Goal: Ask a question: Seek information or help from site administrators or community

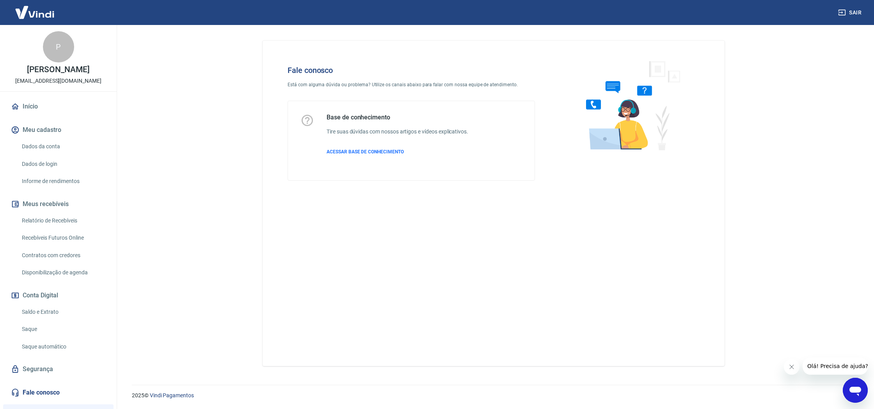
click at [862, 392] on icon "Abrir janela de mensagens" at bounding box center [855, 390] width 14 height 14
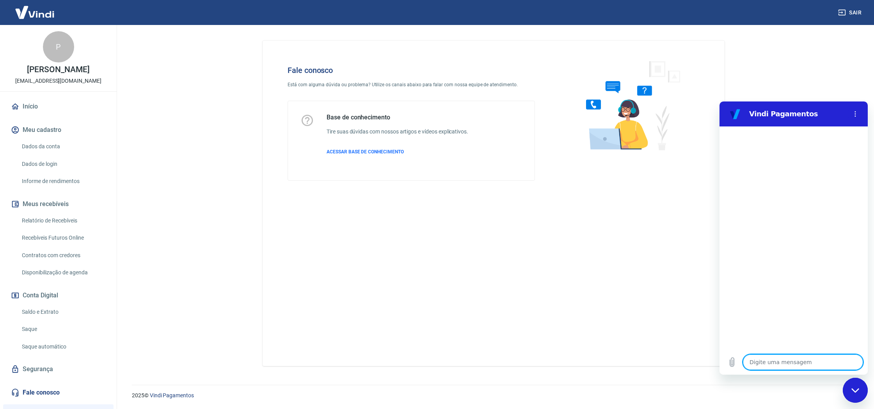
click at [791, 358] on textarea at bounding box center [803, 362] width 120 height 16
type textarea "O"
type textarea "x"
type textarea "Ol"
type textarea "x"
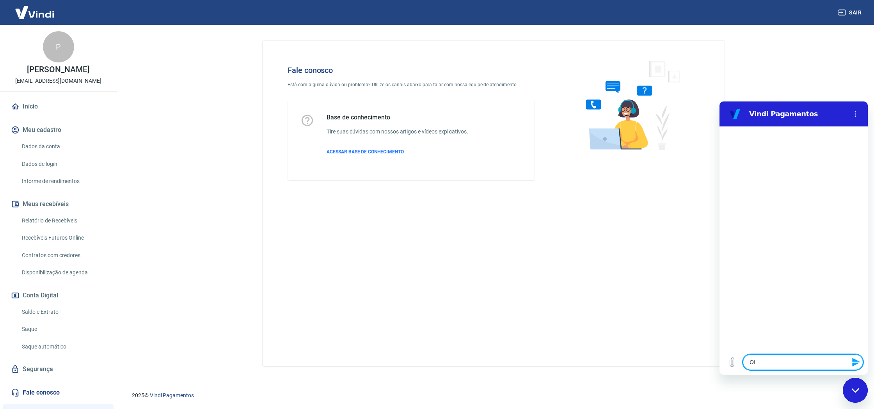
type textarea "Ol'"
type textarea "x"
type textarea "Olá"
type textarea "x"
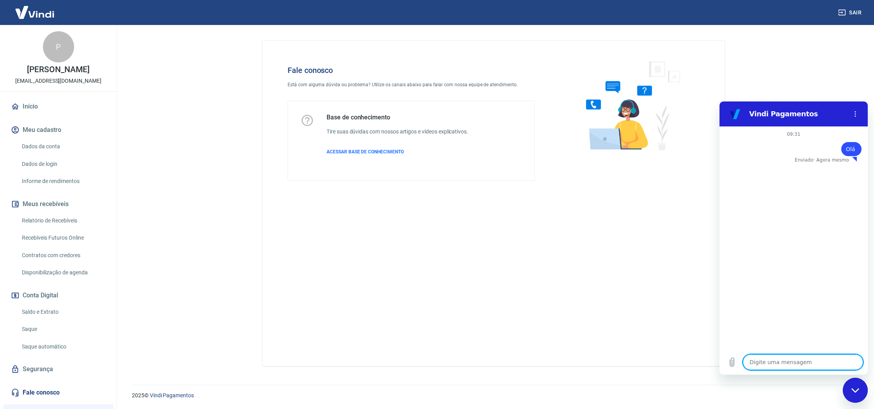
type textarea "c"
type textarea "x"
type textarea "cl"
type textarea "x"
type textarea "cli"
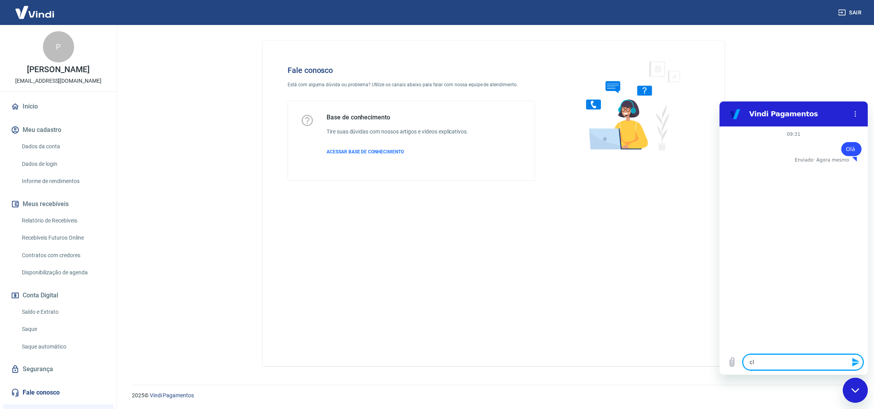
type textarea "x"
type textarea "clie"
type textarea "x"
type textarea "clien"
type textarea "x"
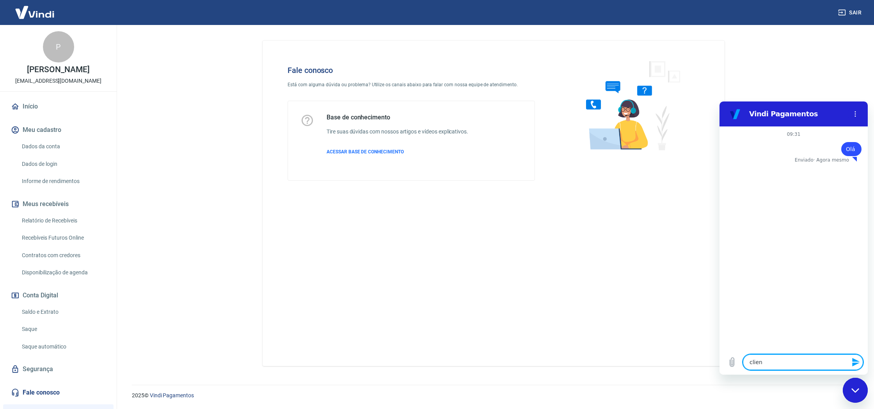
type textarea "client"
type textarea "x"
type textarea "cliente"
type textarea "x"
type textarea "cliente"
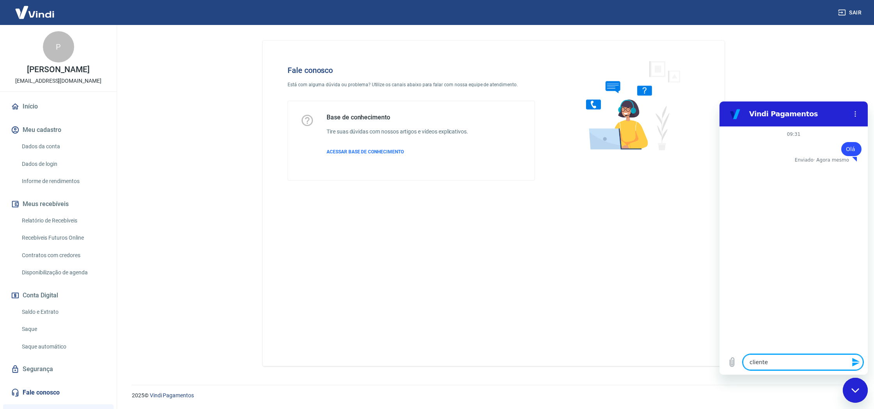
type textarea "x"
type textarea "cliente f"
type textarea "x"
type textarea "cliente fe"
type textarea "x"
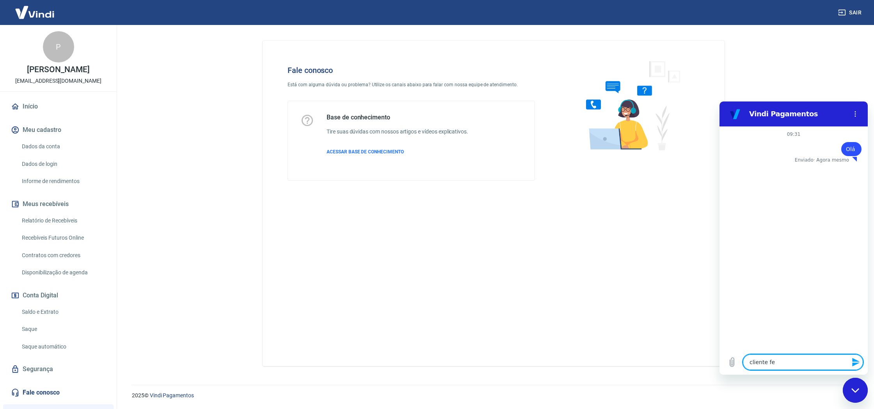
type textarea "cliente fez"
type textarea "x"
type textarea "cliente fez"
type textarea "x"
type textarea "cliente fez o"
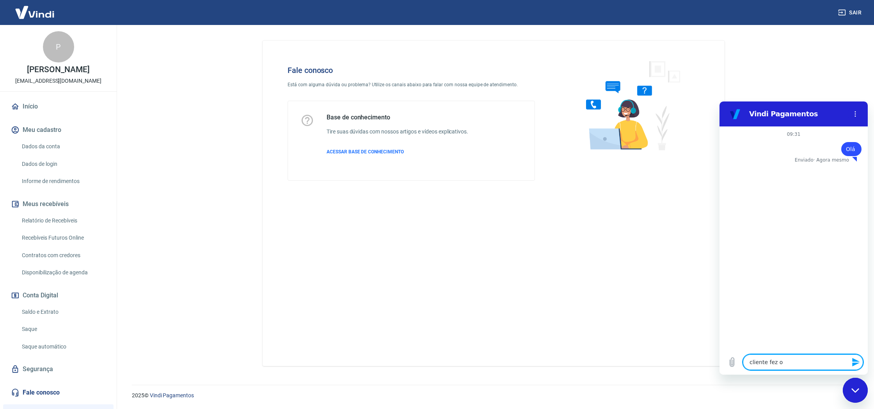
type textarea "x"
type textarea "cliente fez o"
type textarea "x"
type textarea "cliente fez o p"
type textarea "x"
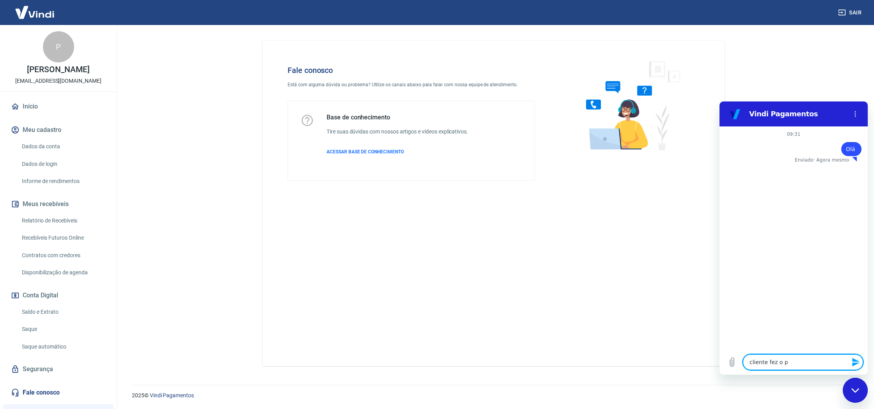
type textarea "cliente fez o pi"
type textarea "x"
type textarea "cliente fez o pix"
type textarea "x"
type textarea "cliente fez o pix"
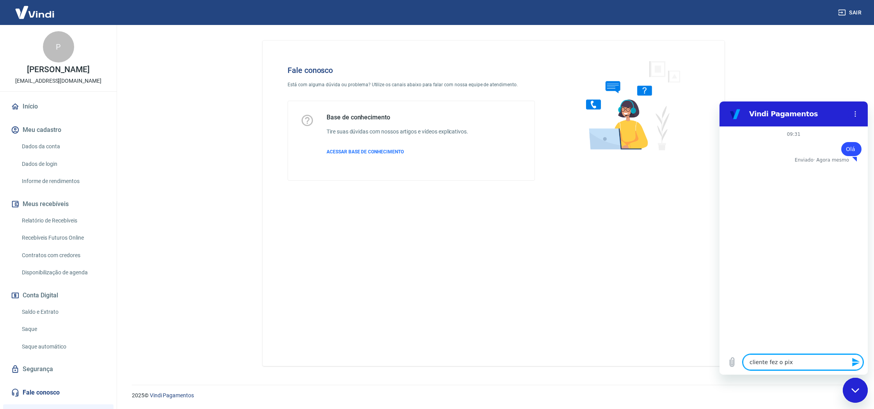
type textarea "x"
type textarea "cliente fez o pix m"
type textarea "x"
type textarea "cliente fez o pix ma"
type textarea "x"
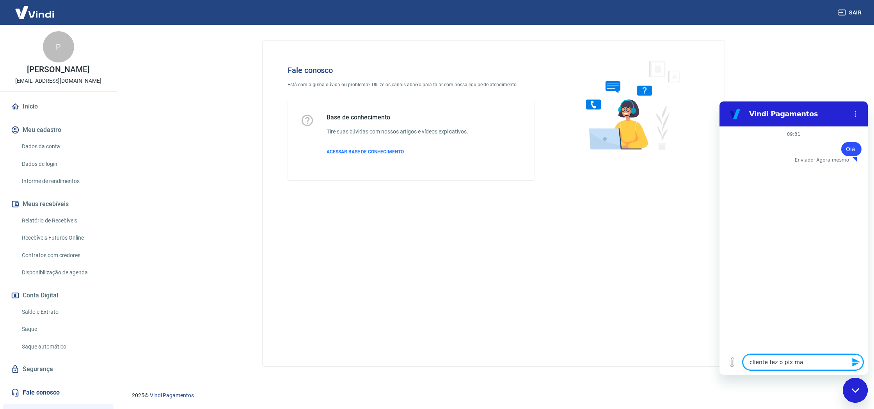
type textarea "cliente fez o pix mas"
type textarea "x"
type textarea "cliente fez o pix mas"
type textarea "x"
type textarea "cliente fez o pix mas n"
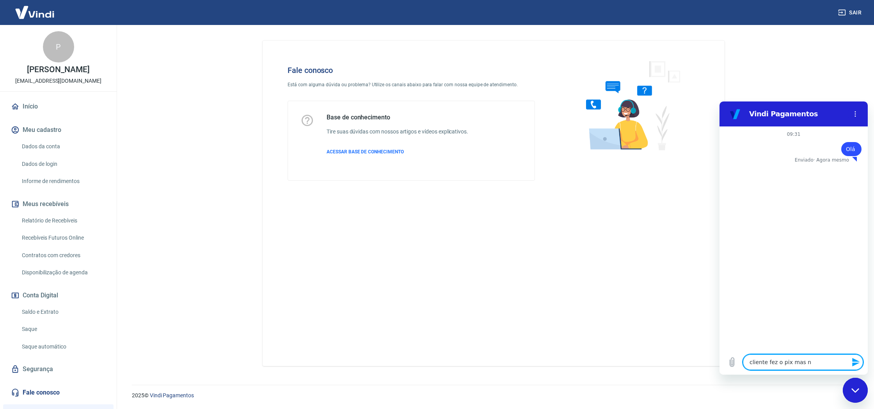
type textarea "x"
type textarea "cliente fez o pix mas n˜"
type textarea "x"
type textarea "cliente fez o pix mas nã"
type textarea "x"
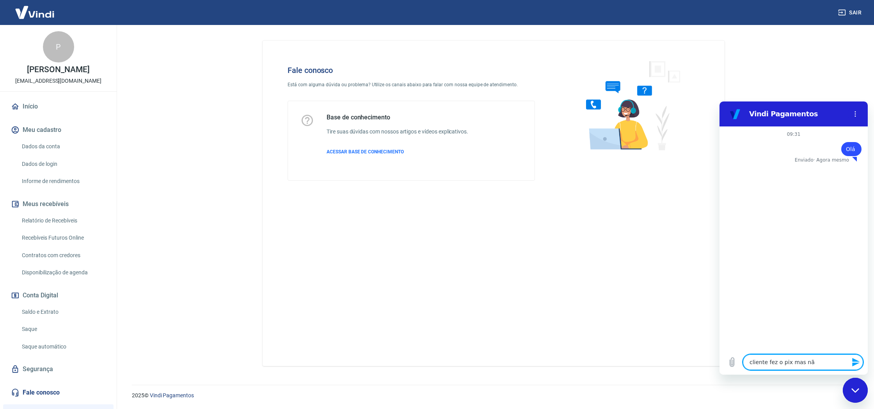
type textarea "cliente fez o pix mas não"
type textarea "x"
type textarea "cliente fez o pix mas não"
type textarea "x"
type textarea "cliente fez o pix mas não s"
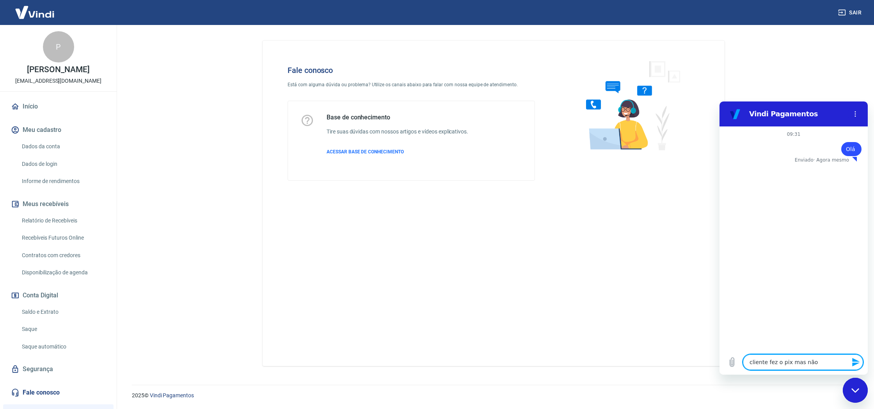
type textarea "x"
type textarea "cliente fez o pix mas não"
type textarea "x"
type textarea "cliente fez o pix mas não p"
type textarea "x"
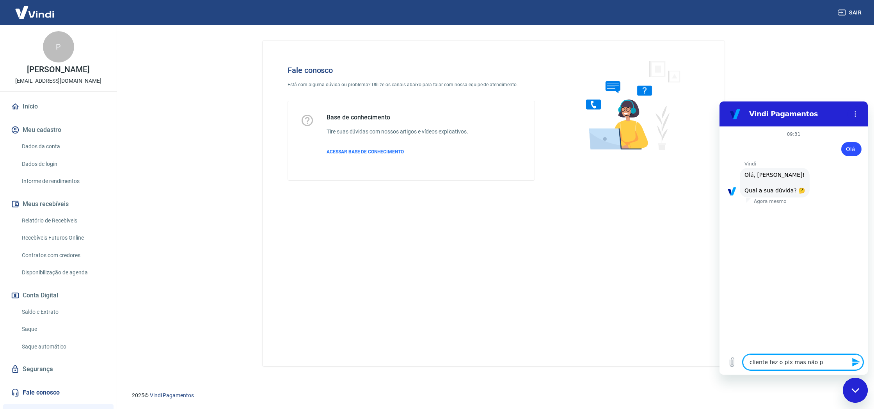
type textarea "cliente fez o pix mas não pa"
type textarea "x"
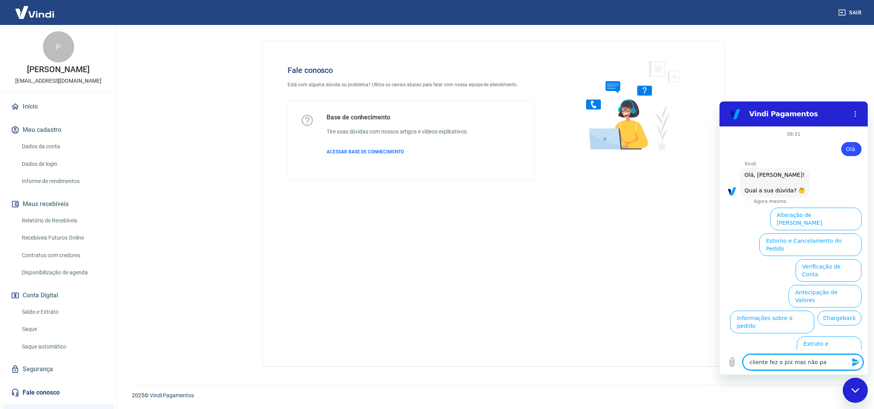
scroll to position [26, 0]
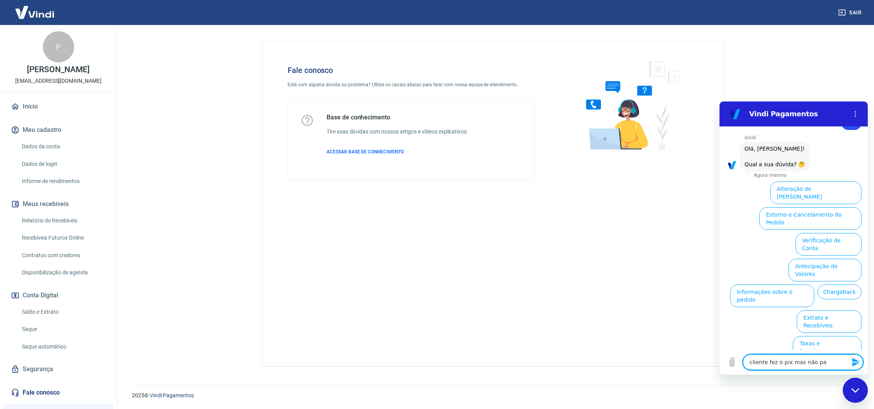
type textarea "cliente fez o pix mas não pas"
type textarea "x"
type textarea "cliente fez o pix mas não pass"
type textarea "x"
type textarea "cliente fez o pix mas não passo"
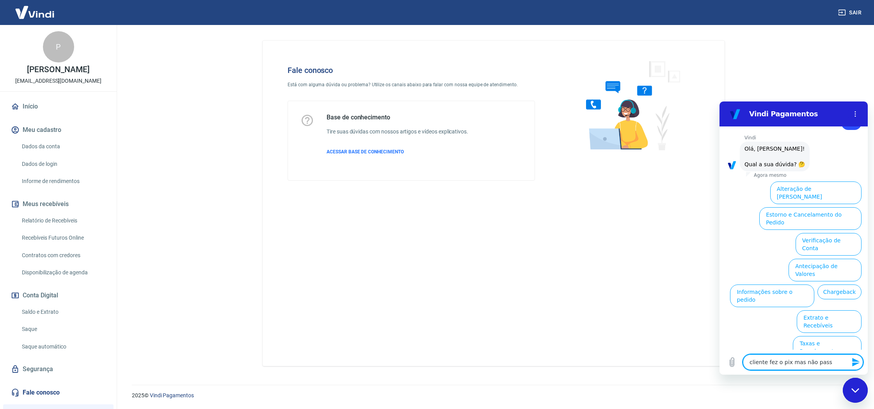
type textarea "x"
type textarea "cliente fez o pix mas não passou"
type textarea "x"
type textarea "cliente fez o pix mas não passou"
type textarea "x"
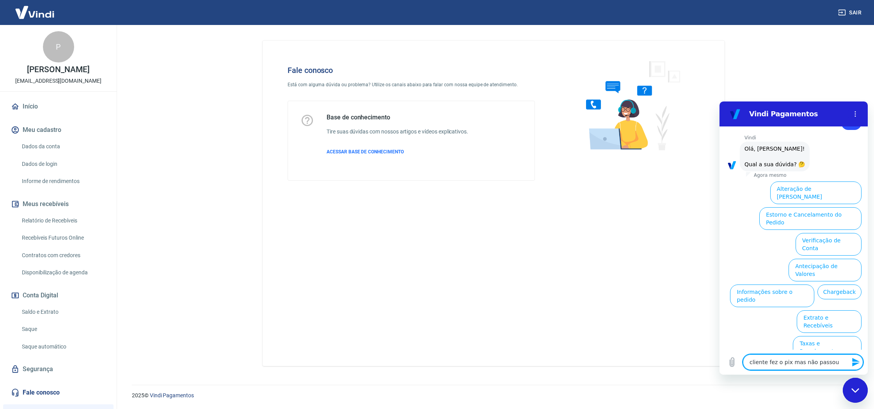
type textarea "cliente fez o pix mas não passou p"
type textarea "x"
type textarea "cliente fez o pix mas não passou pa"
type textarea "x"
type textarea "cliente fez o pix mas não passou par"
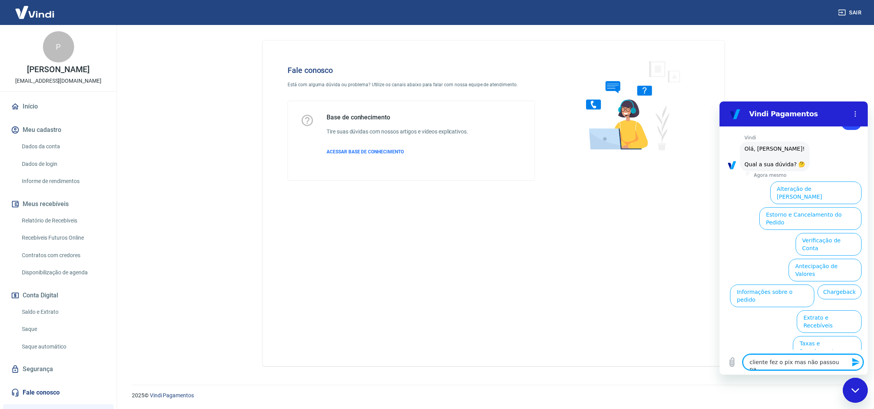
type textarea "x"
type textarea "cliente fez o pix mas não passou para"
type textarea "x"
type textarea "cliente fez o pix mas não passou para"
type textarea "x"
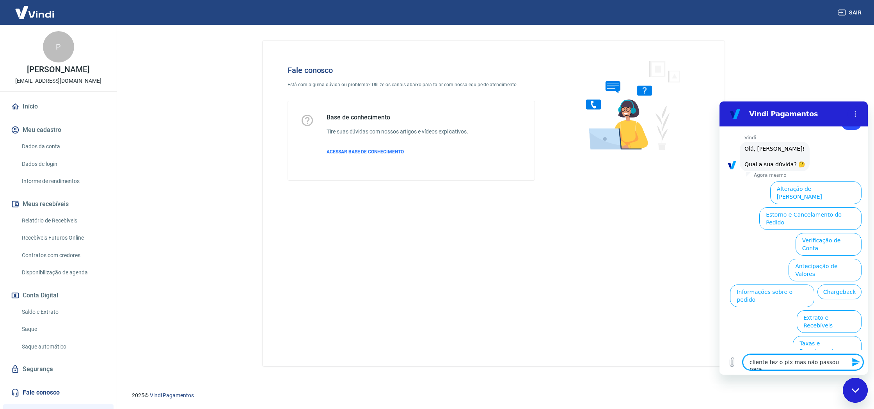
type textarea "cliente fez o pix mas não passou para a"
type textarea "x"
type textarea "cliente fez o pix mas não passou para ap"
type textarea "x"
type textarea "cliente fez o pix mas não passou para apr"
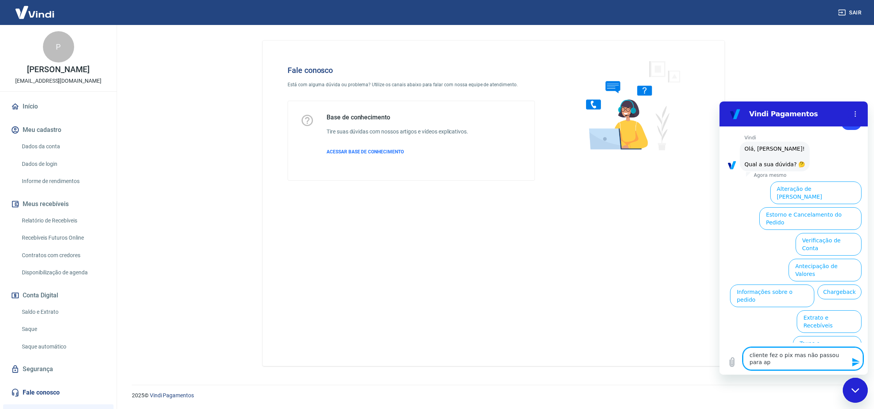
type textarea "x"
type textarea "cliente fez o pix mas não passou para apro"
type textarea "x"
type textarea "cliente fez o pix mas não passou para aprov"
type textarea "x"
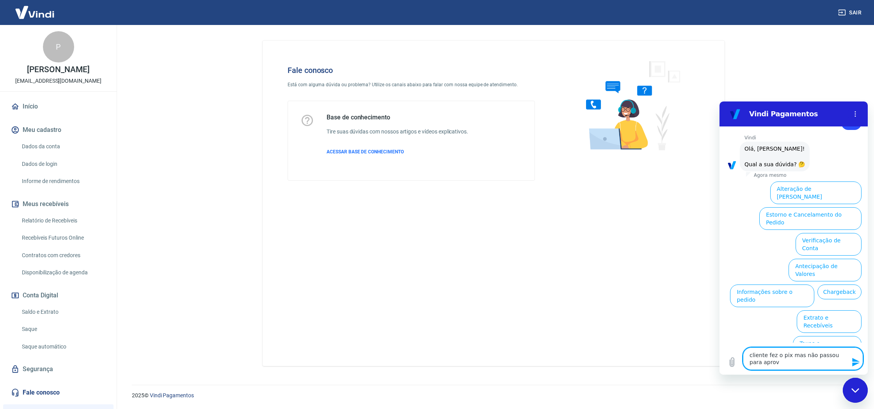
type textarea "cliente fez o pix mas não passou para aprova"
type textarea "x"
type textarea "cliente fez o pix mas não passou para aprovad"
type textarea "x"
type textarea "cliente fez o pix mas não passou para aprovado"
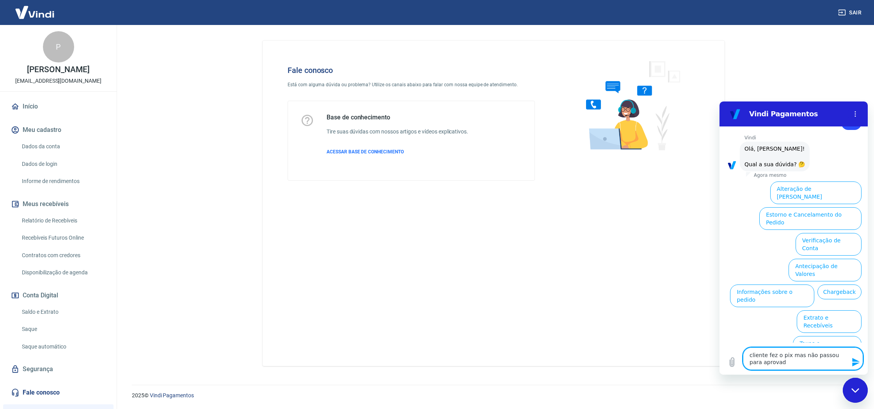
type textarea "x"
type textarea "cliente fez o pix mas não passou para aprovado"
type textarea "x"
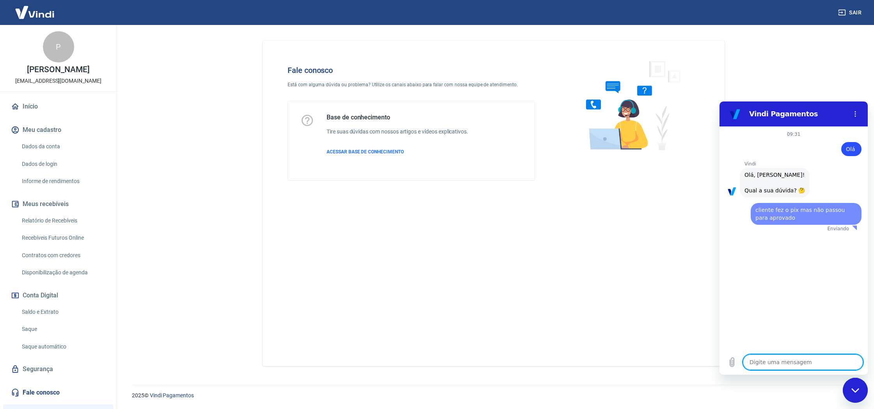
scroll to position [0, 0]
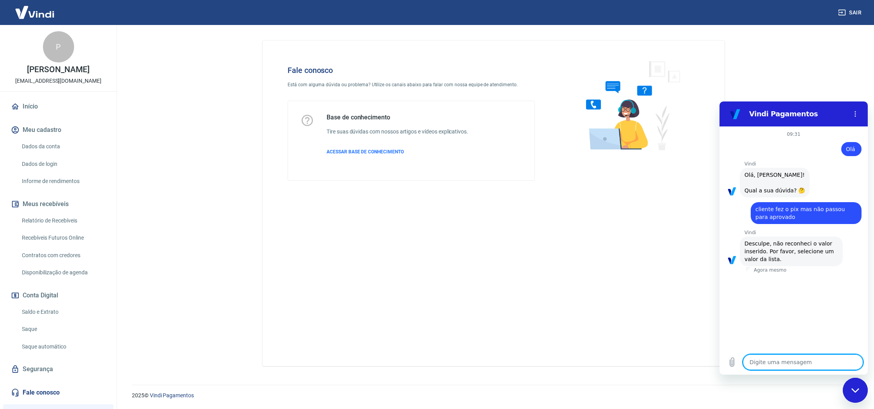
type textarea "x"
type textarea "2"
type textarea "x"
type textarea "29"
type textarea "x"
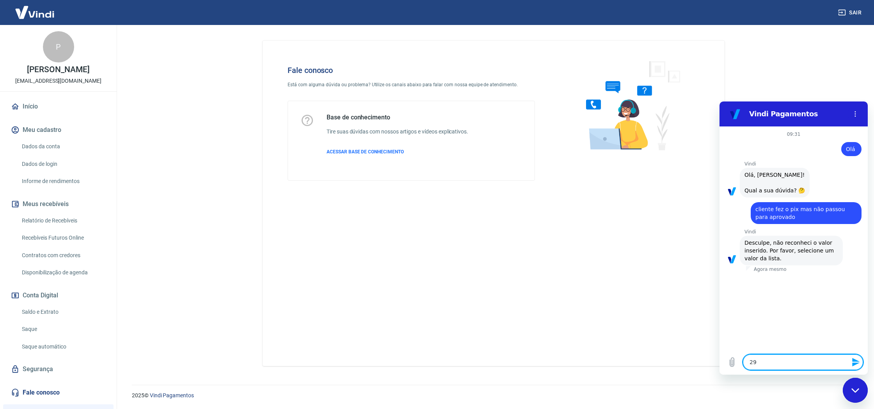
type textarea "294"
type textarea "x"
type textarea "294,"
type textarea "x"
type textarea "294,4"
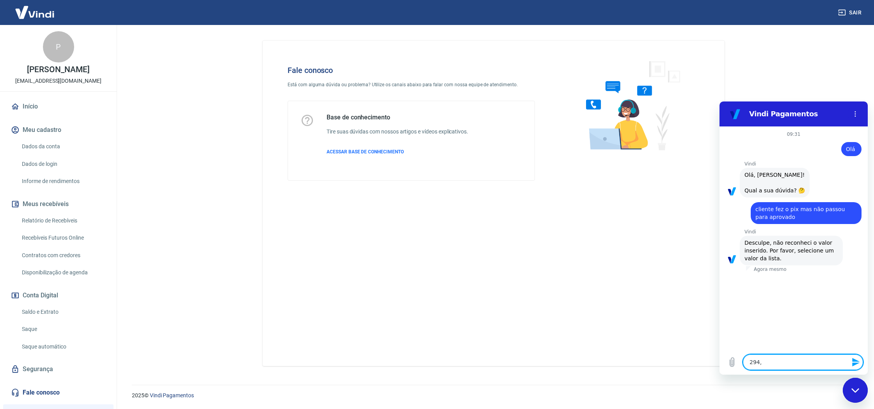
type textarea "x"
type textarea "294,43"
type textarea "x"
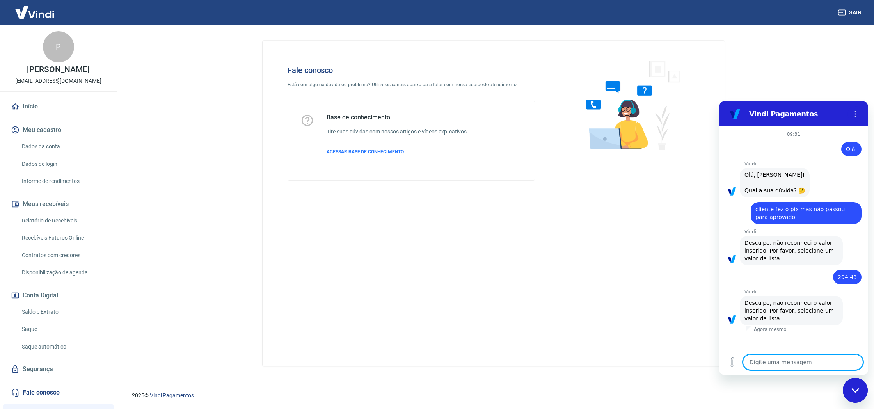
type textarea "R"
type textarea "x"
type textarea "R$"
type textarea "x"
type textarea "R$"
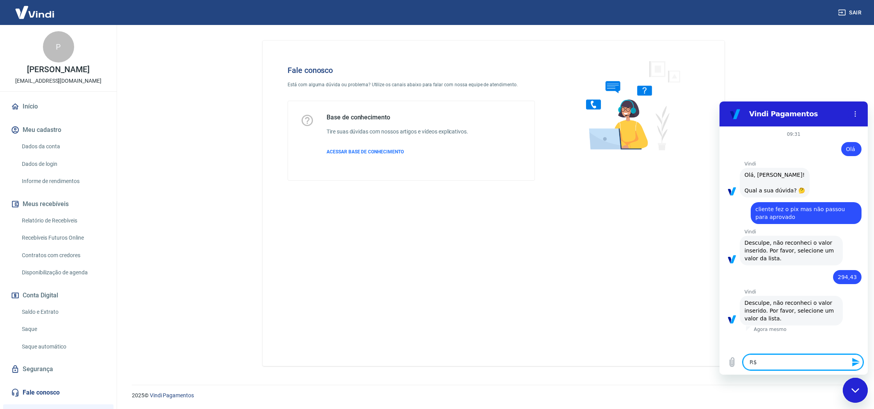
type textarea "x"
type textarea "R$ 2"
type textarea "x"
type textarea "R$ 29"
type textarea "x"
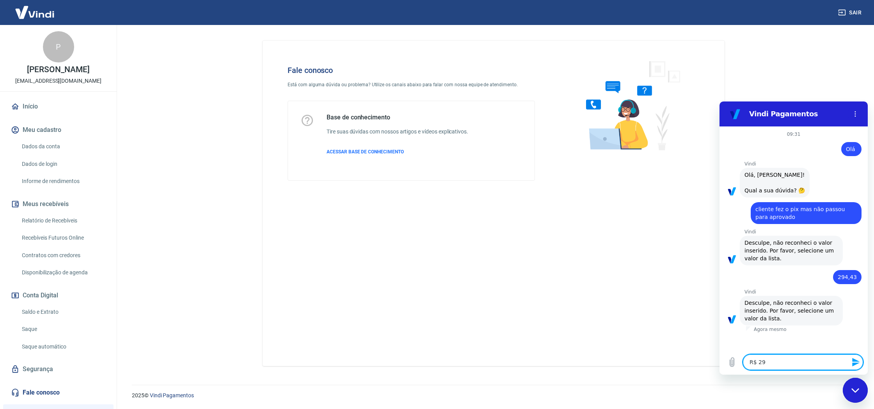
type textarea "R$ 294"
type textarea "x"
type textarea "R$ 294,"
type textarea "x"
type textarea "R$ 294,4"
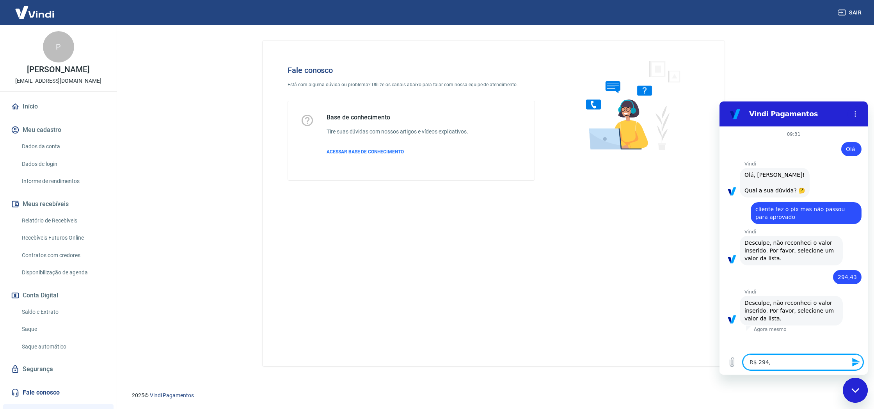
type textarea "x"
type textarea "R$ 294,43"
type textarea "x"
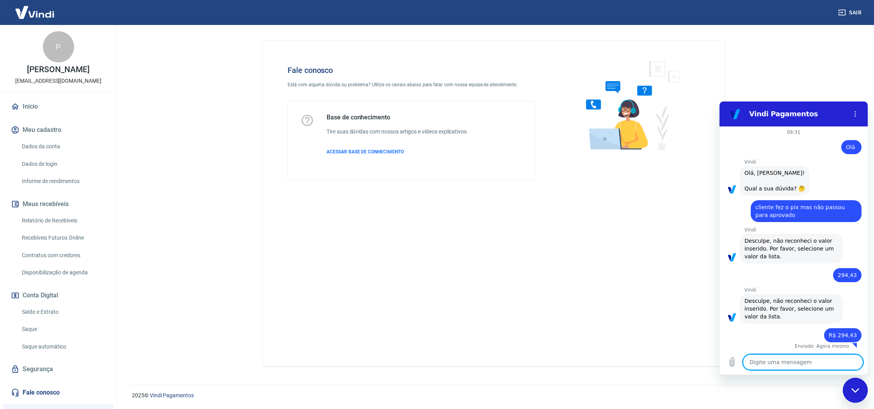
scroll to position [11, 0]
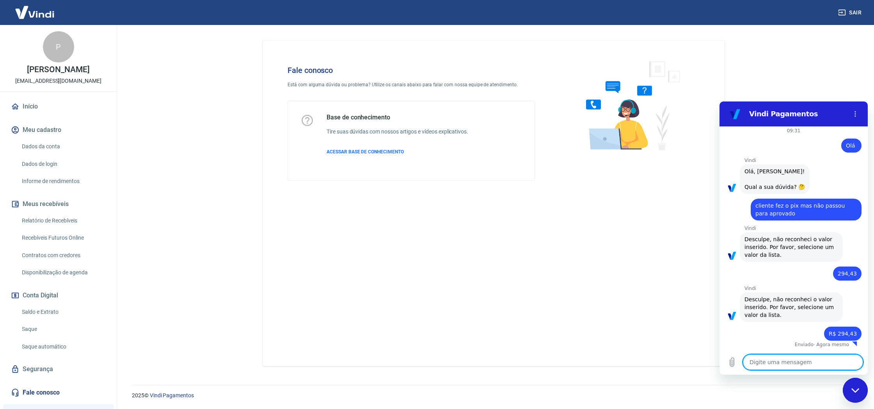
type textarea "x"
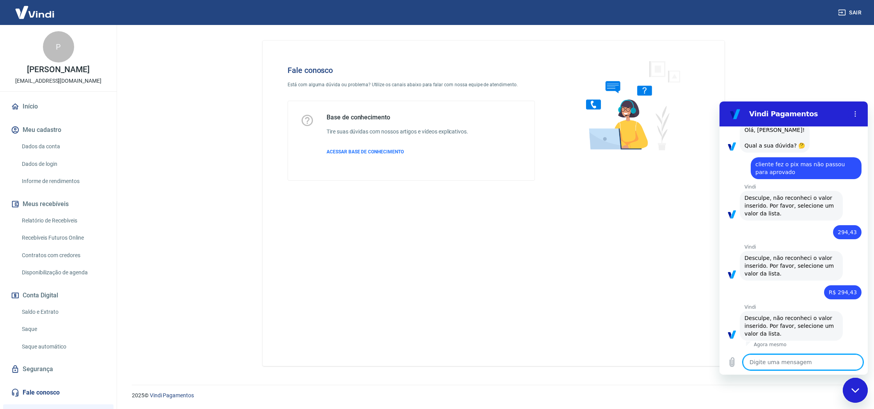
scroll to position [53, 0]
type textarea "p"
type textarea "x"
type textarea "pi"
type textarea "x"
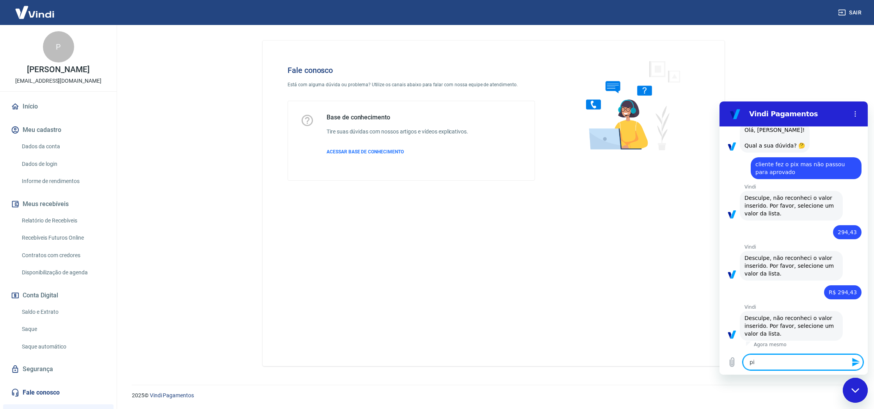
type textarea "pix"
type textarea "x"
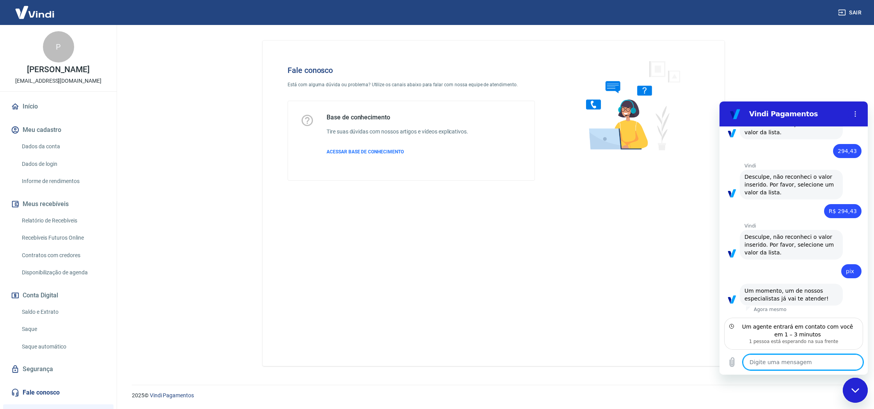
scroll to position [126, 0]
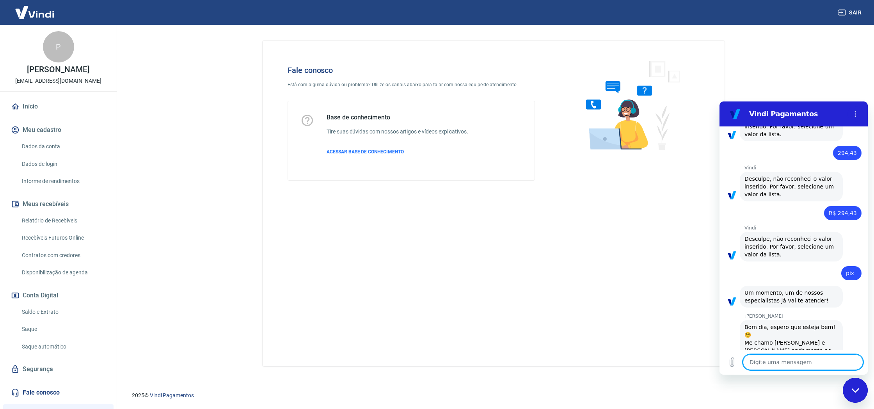
type textarea "x"
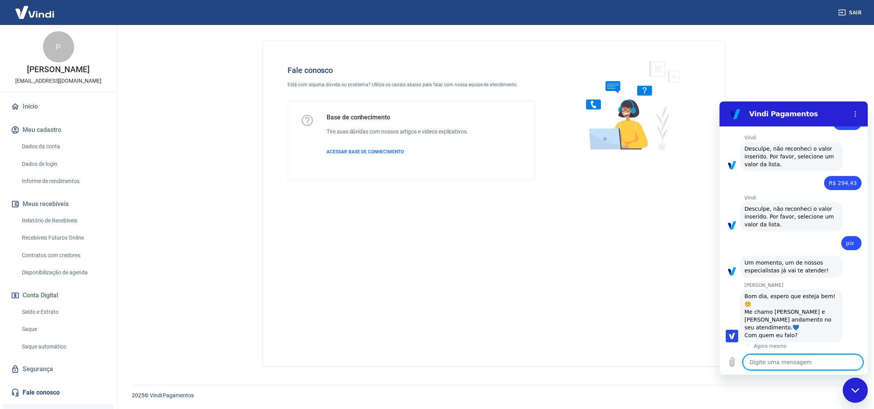
scroll to position [163, 0]
type textarea "s"
type textarea "x"
type textarea "so"
type textarea "x"
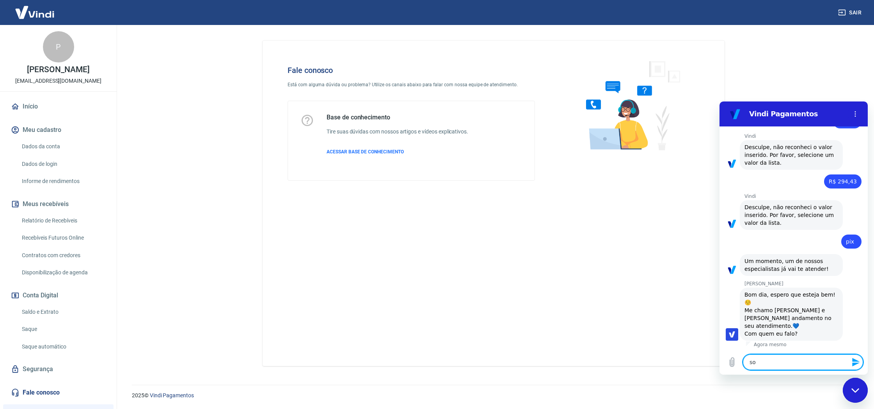
type textarea "sou"
type textarea "x"
type textarea "soua"
type textarea "x"
type textarea "sou-a"
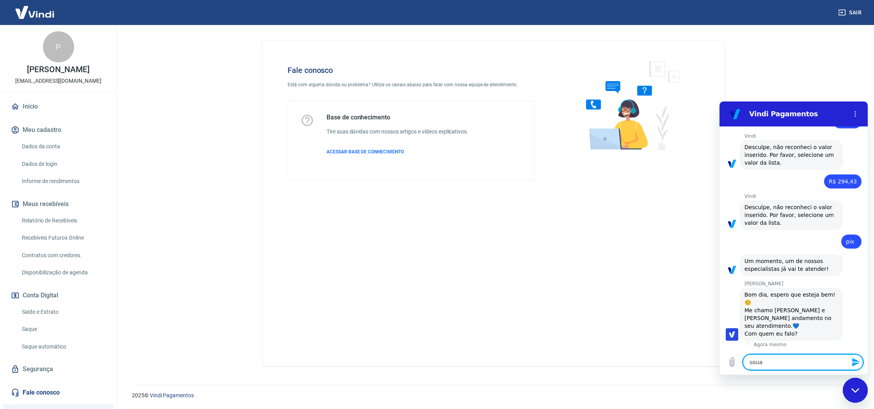
type textarea "x"
type textarea "sou-a"
type textarea "x"
type textarea "sou-"
type textarea "x"
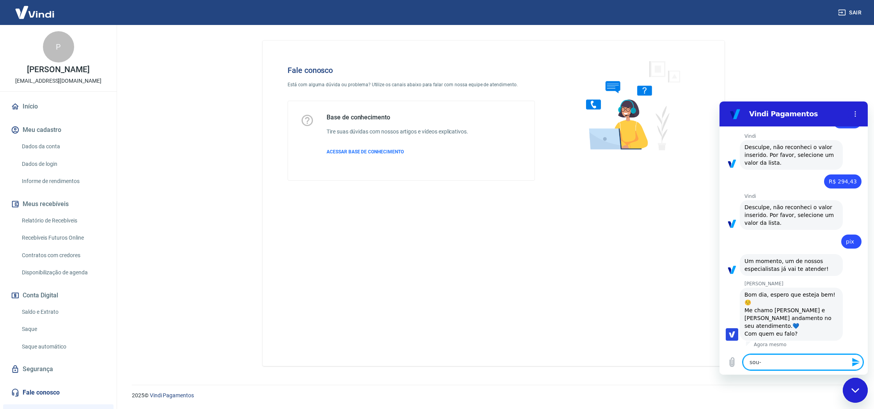
type textarea "sou"
type textarea "x"
type textarea "sou"
type textarea "x"
type textarea "sou a"
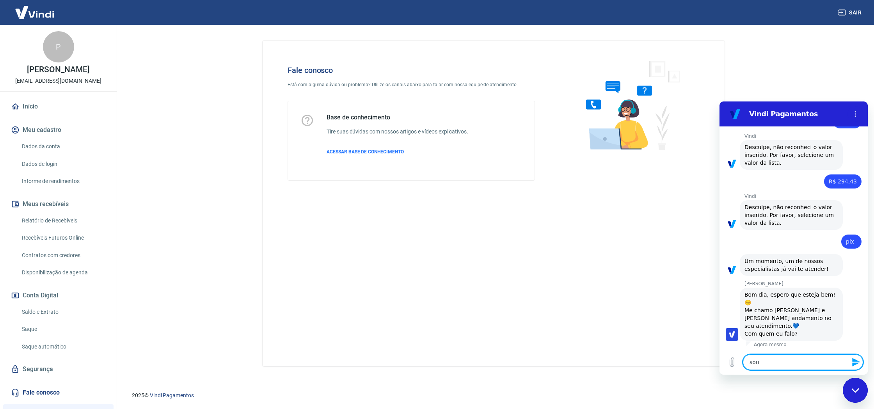
type textarea "x"
type textarea "sou a"
type textarea "x"
type textarea "sou a P"
type textarea "x"
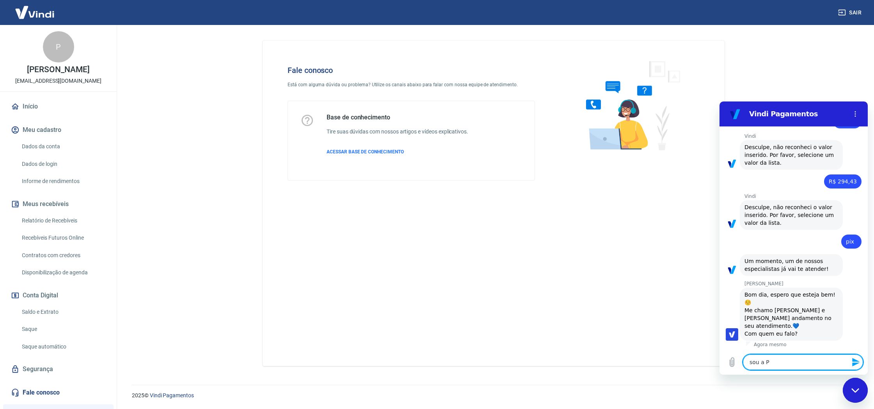
type textarea "sou a Pr"
type textarea "x"
type textarea "sou a Pri"
type textarea "x"
type textarea "sou a Pris"
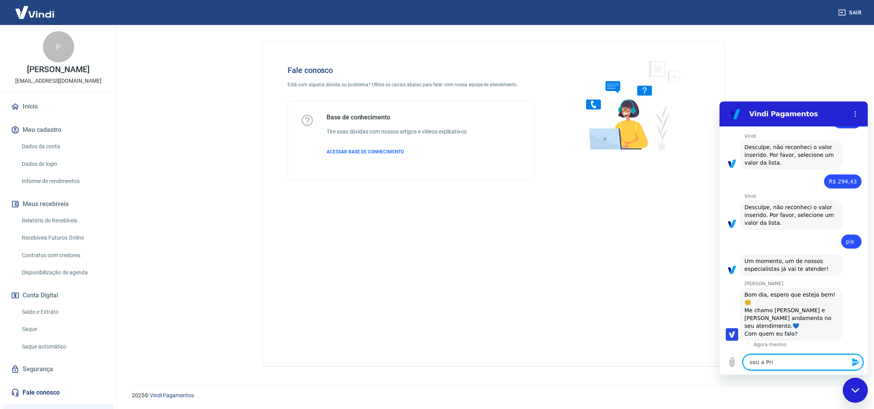
type textarea "x"
type textarea "sou a Prisc"
type textarea "x"
type textarea "sou a Prisci"
type textarea "x"
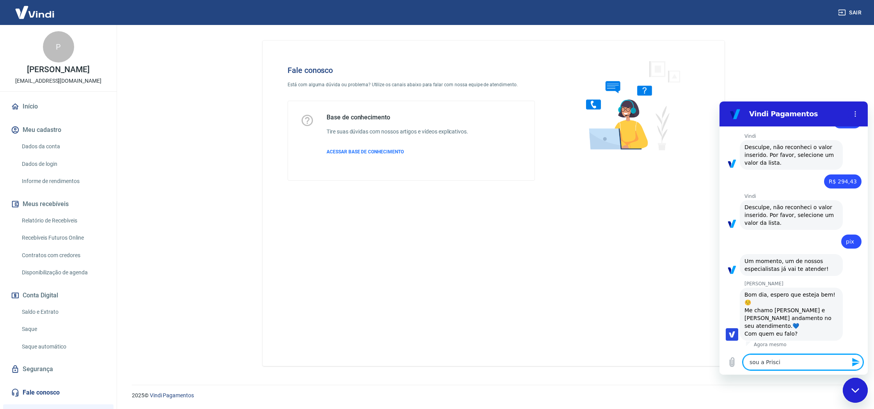
type textarea "sou a Priscil"
type textarea "x"
type textarea "sou a Priscila"
type textarea "x"
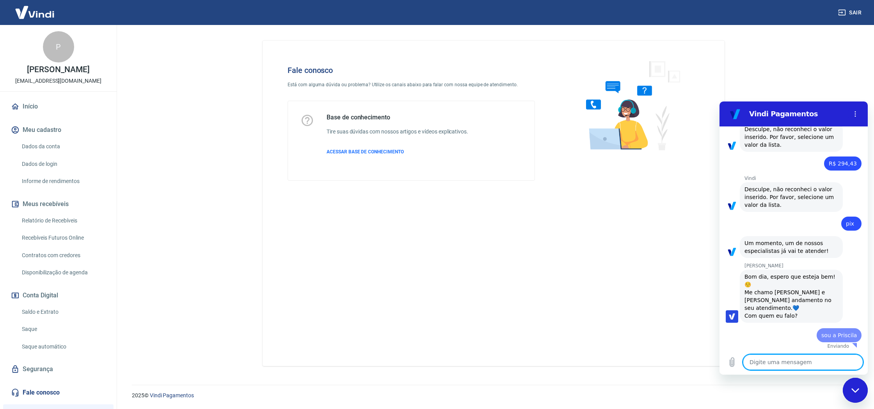
type textarea "x"
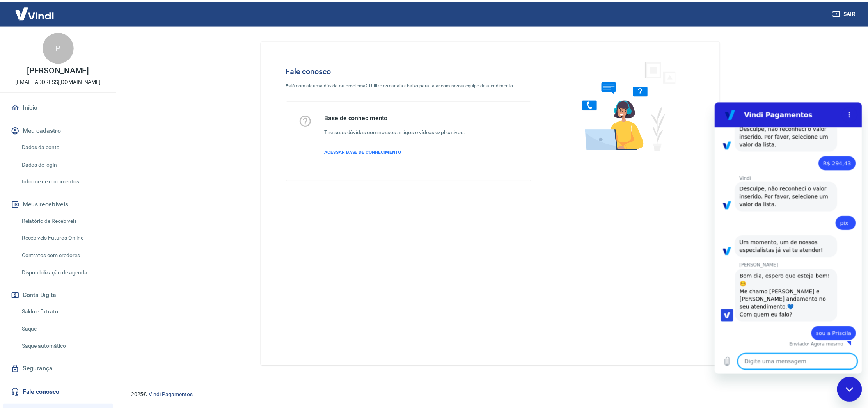
scroll to position [182, 0]
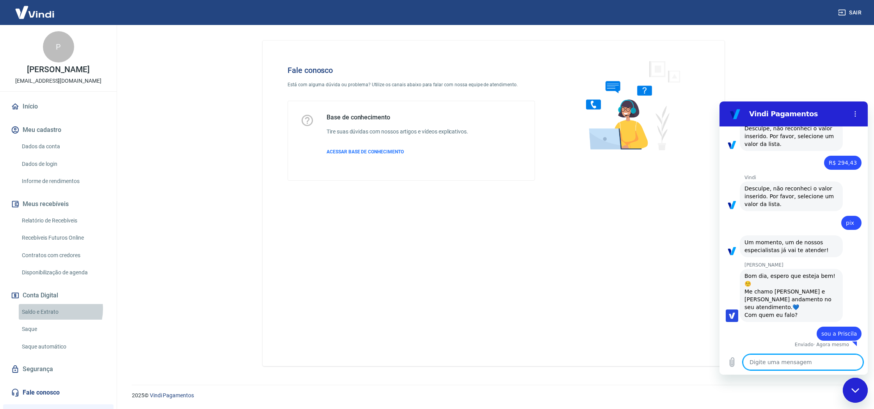
click at [48, 307] on link "Saldo e Extrato" at bounding box center [63, 312] width 89 height 16
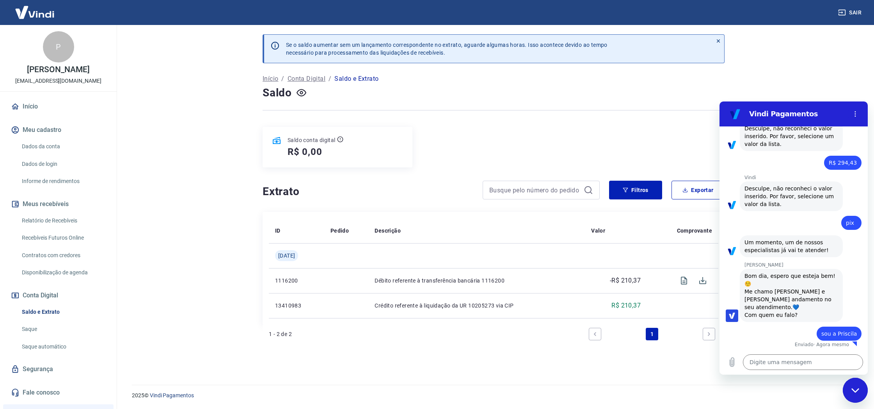
click at [45, 222] on link "Relatório de Recebíveis" at bounding box center [63, 221] width 89 height 16
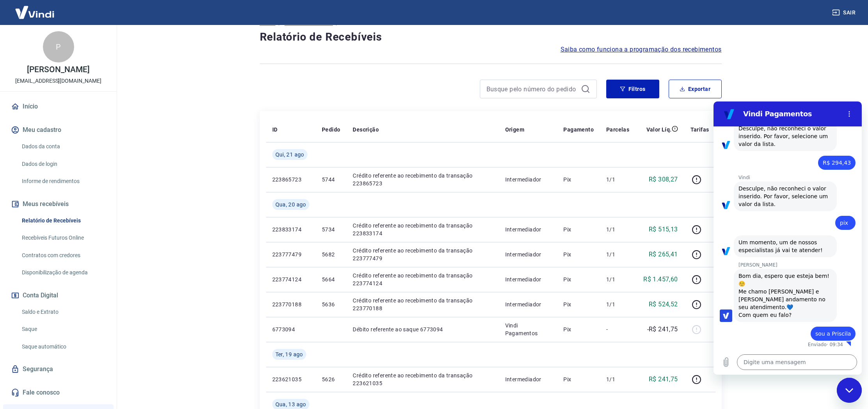
scroll to position [54, 0]
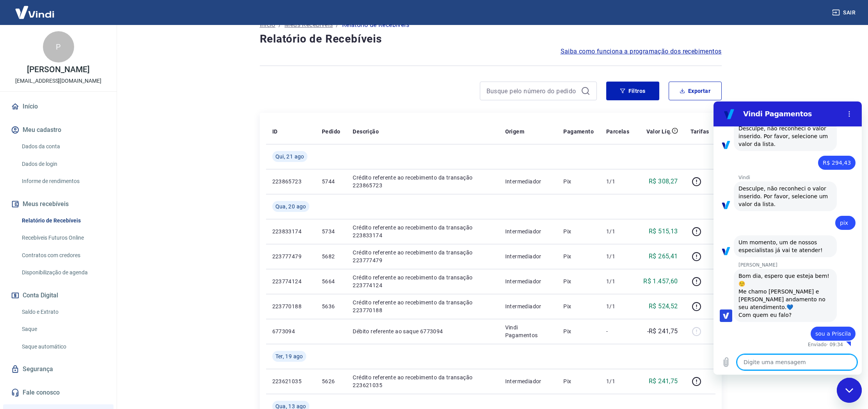
click at [783, 366] on textarea at bounding box center [797, 362] width 120 height 16
type textarea "u"
type textarea "x"
type textarea "um"
type textarea "x"
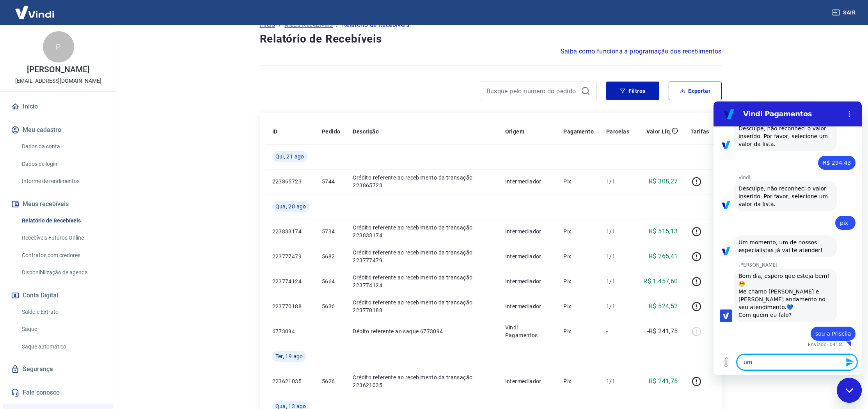
type textarea "uma"
type textarea "x"
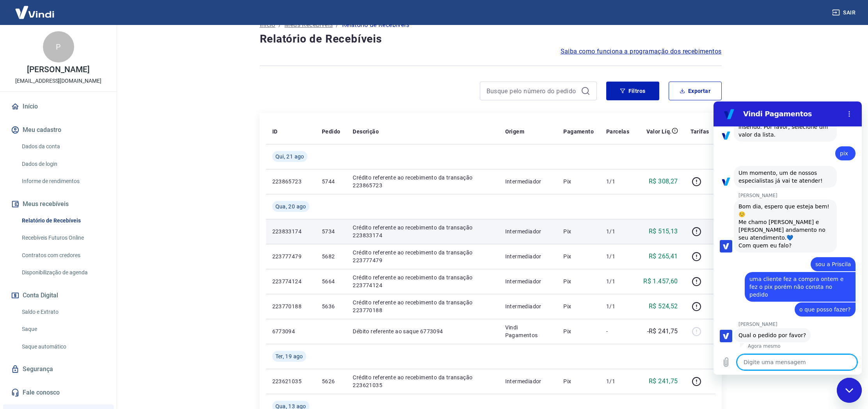
scroll to position [245, 0]
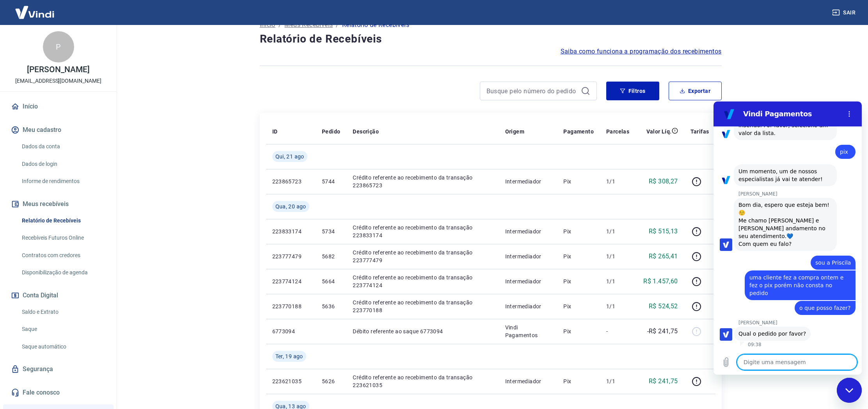
click at [41, 16] on img at bounding box center [34, 12] width 51 height 24
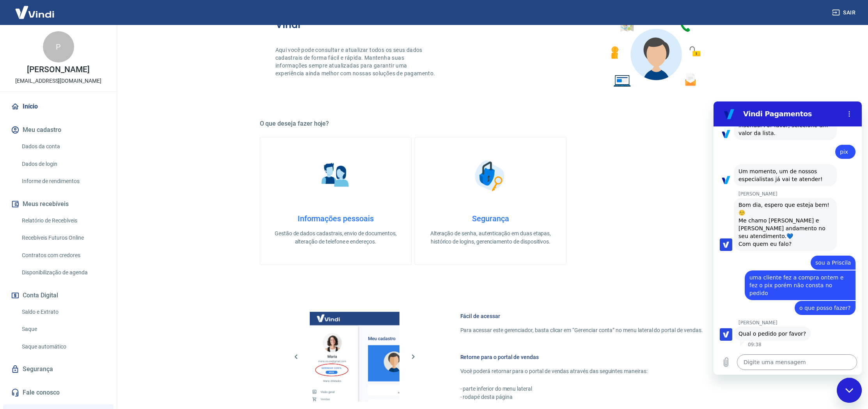
click at [774, 365] on textarea at bounding box center [797, 362] width 120 height 16
paste textarea "223799986"
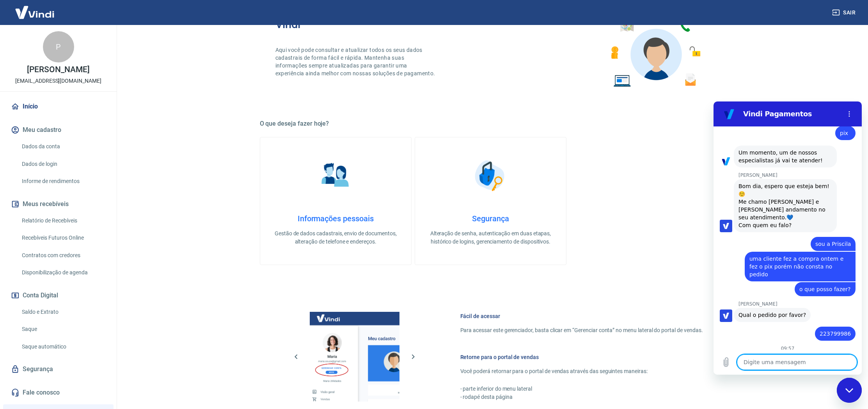
scroll to position [316, 0]
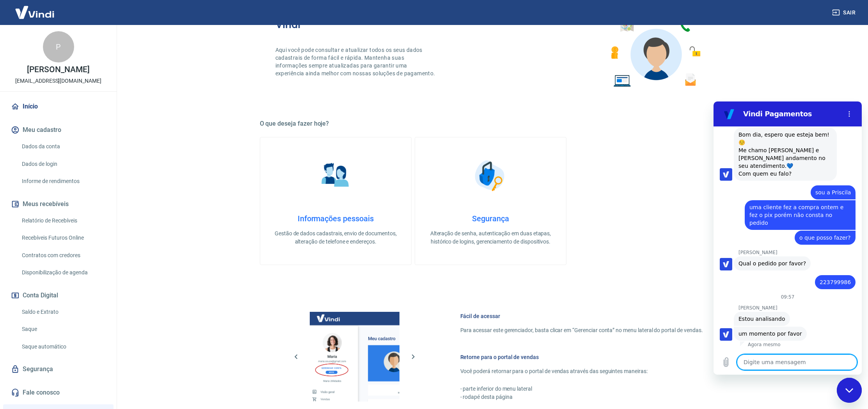
click at [817, 361] on textarea at bounding box center [797, 362] width 120 height 16
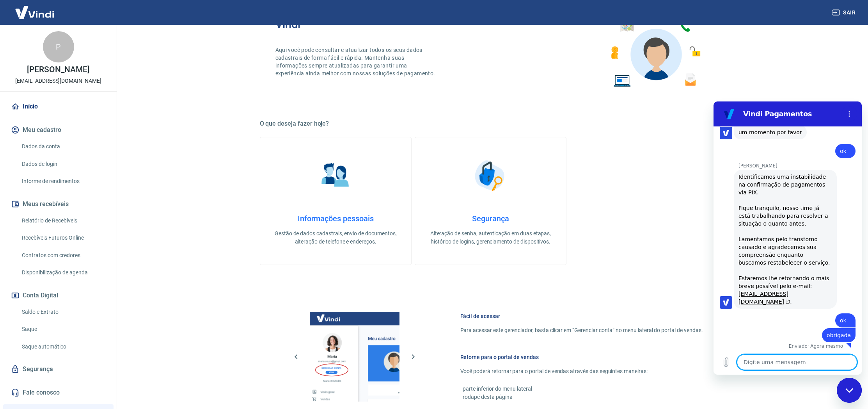
scroll to position [519, 0]
click at [815, 0] on div "Sair" at bounding box center [434, 12] width 868 height 25
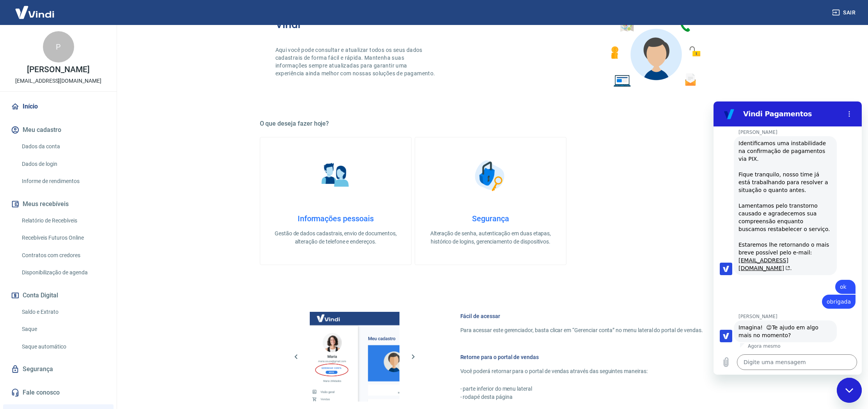
scroll to position [552, 0]
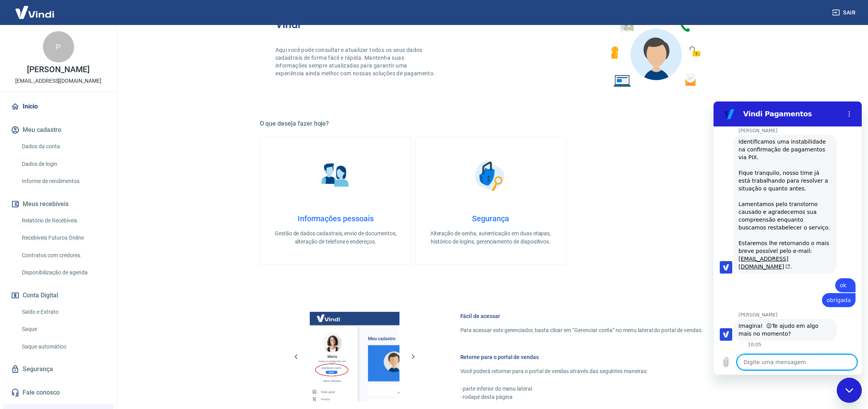
click at [793, 364] on textarea at bounding box center [797, 362] width 120 height 16
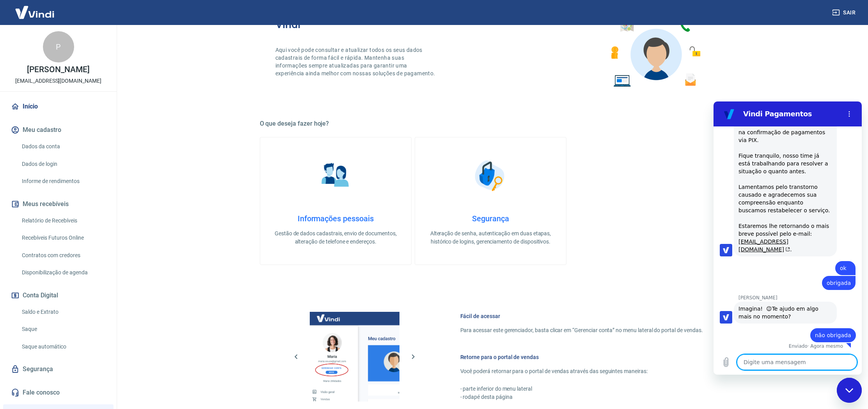
scroll to position [571, 0]
click at [729, 45] on div "Bem-vindo(a) ao gerenciador de conta Vindi Aqui você pode consultar e atualizar…" at bounding box center [490, 246] width 481 height 550
